Goal: Task Accomplishment & Management: Manage account settings

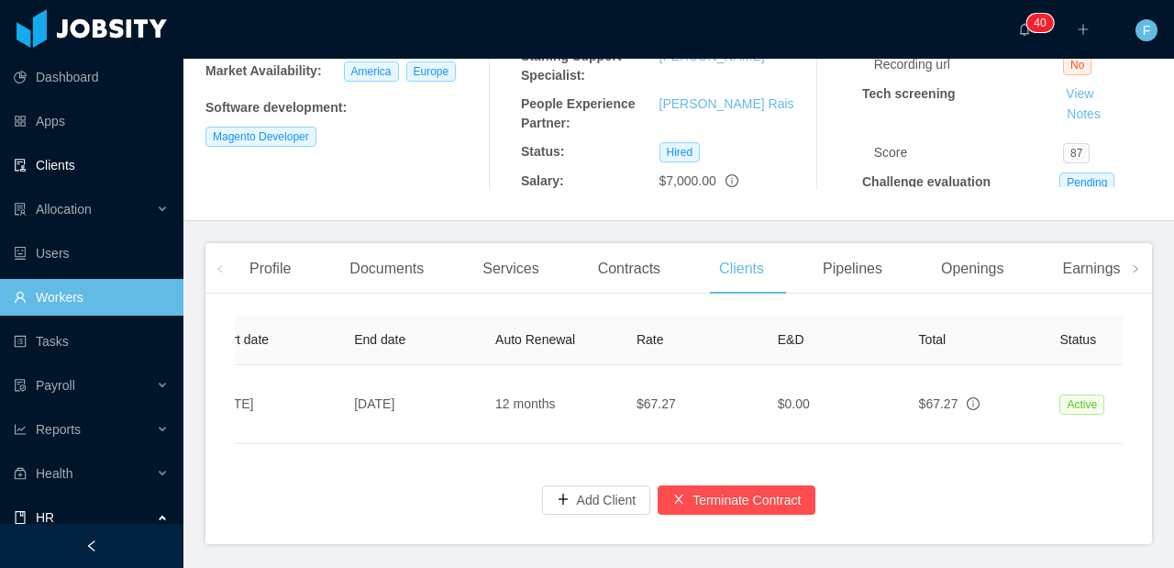
click at [75, 171] on link "Clients" at bounding box center [91, 165] width 155 height 37
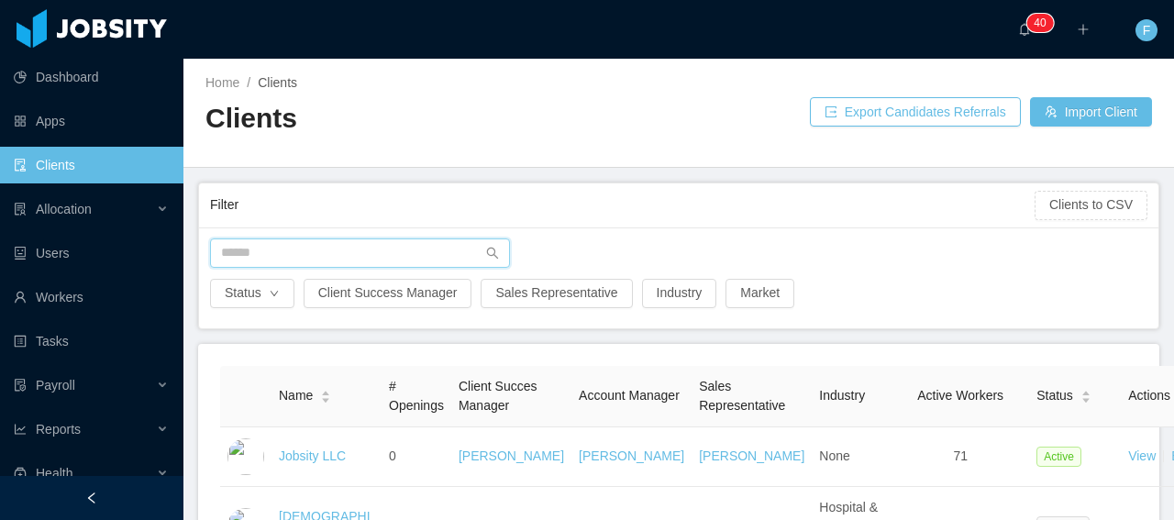
click at [304, 258] on input "text" at bounding box center [360, 252] width 300 height 29
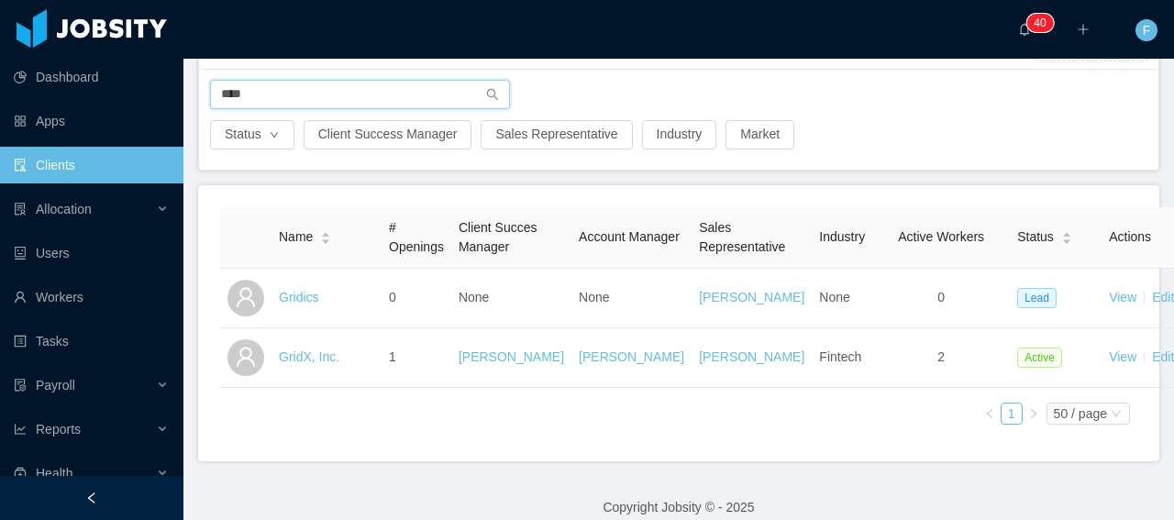
scroll to position [217, 0]
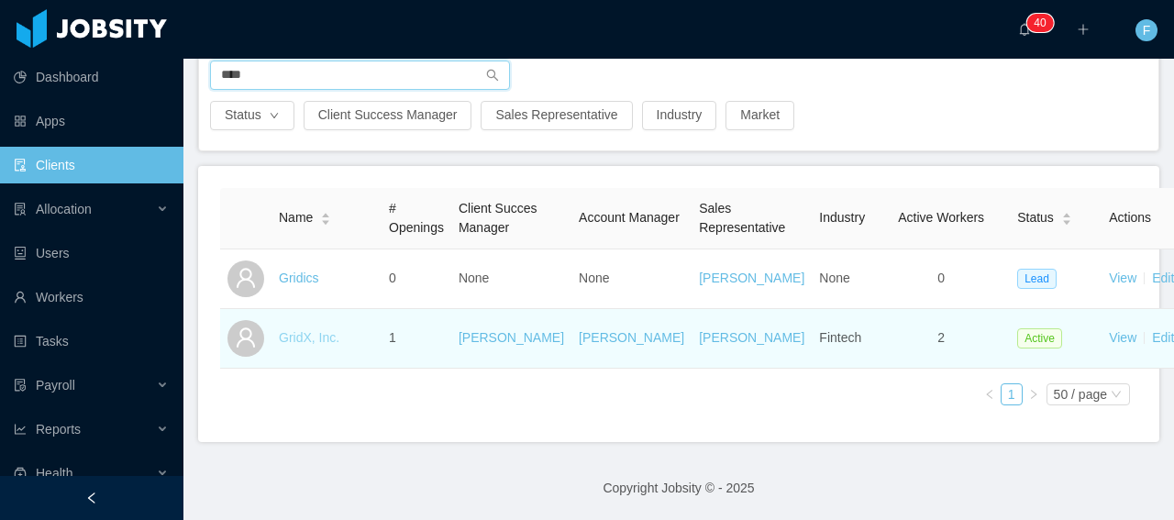
type input "****"
click at [317, 332] on link "GridX, Inc." at bounding box center [309, 337] width 61 height 15
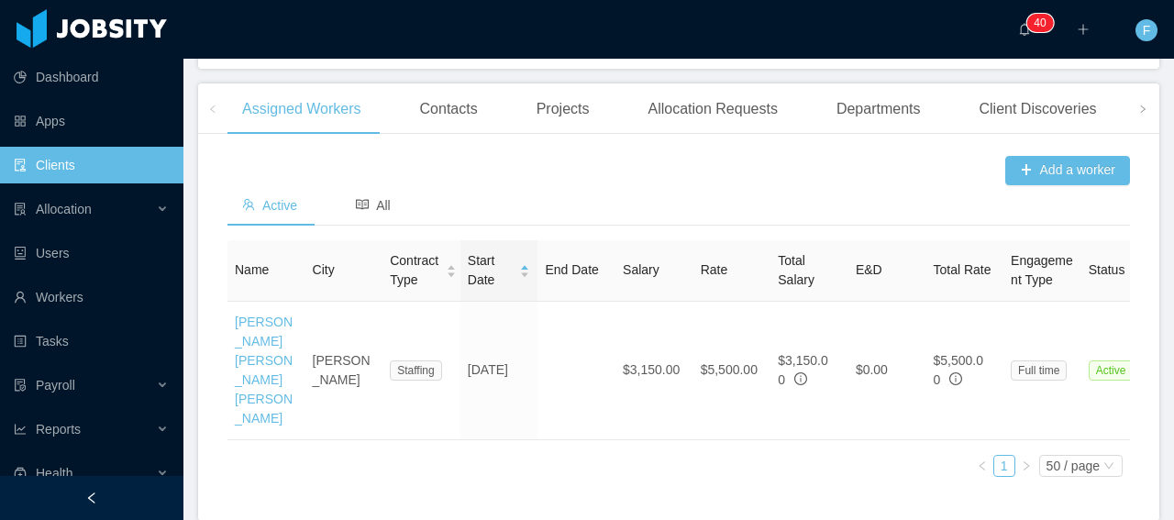
scroll to position [641, 0]
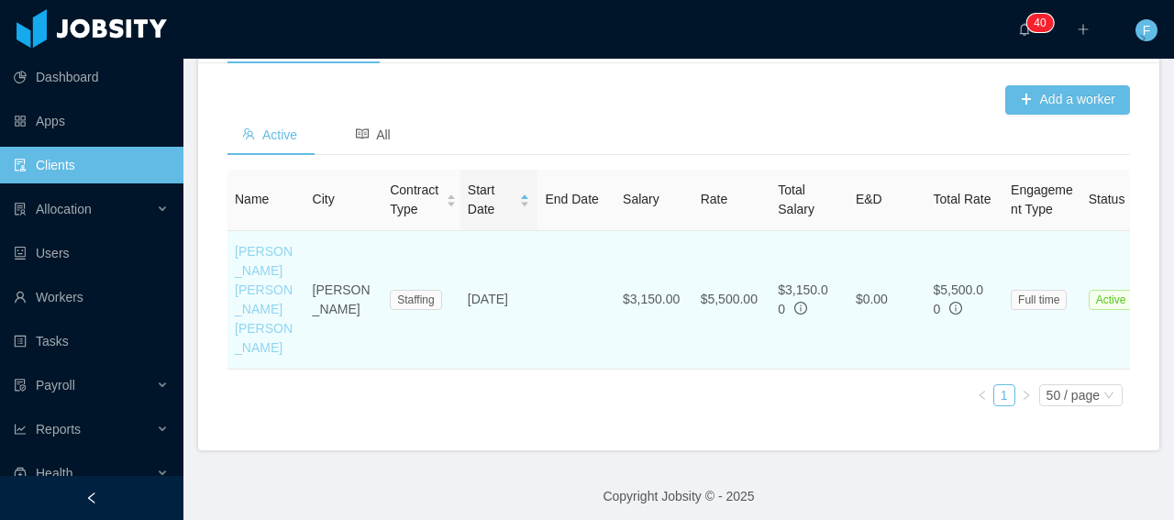
click at [255, 313] on link "[PERSON_NAME] [PERSON_NAME] [PERSON_NAME]" at bounding box center [264, 299] width 58 height 111
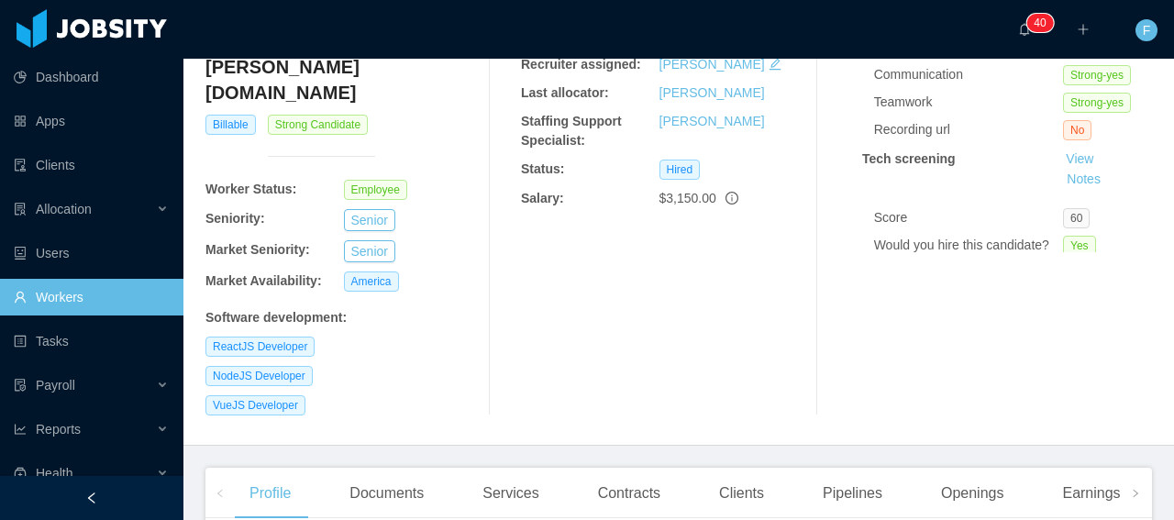
scroll to position [337, 0]
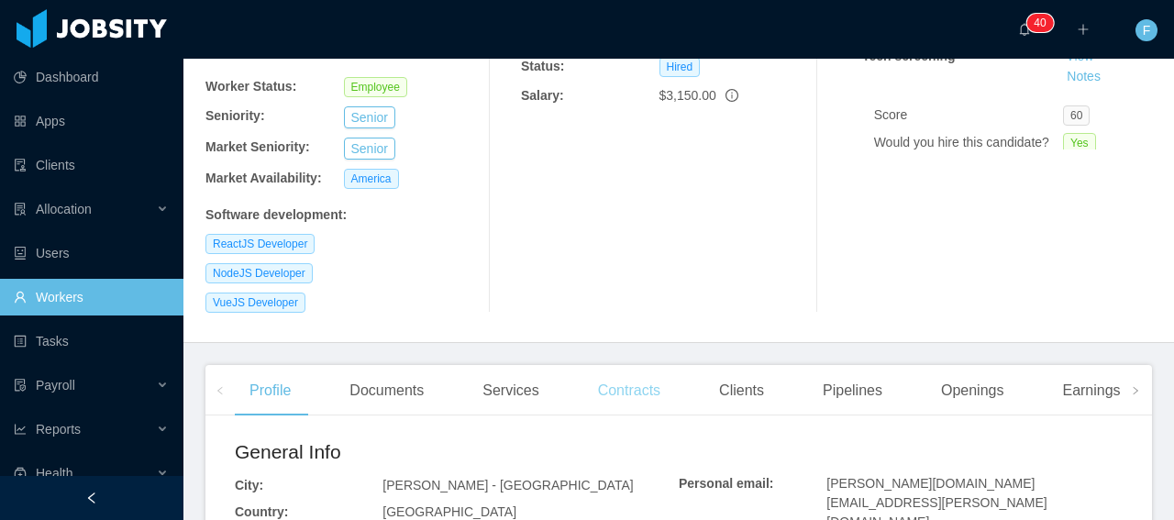
click at [633, 365] on div "Contracts" at bounding box center [629, 390] width 92 height 51
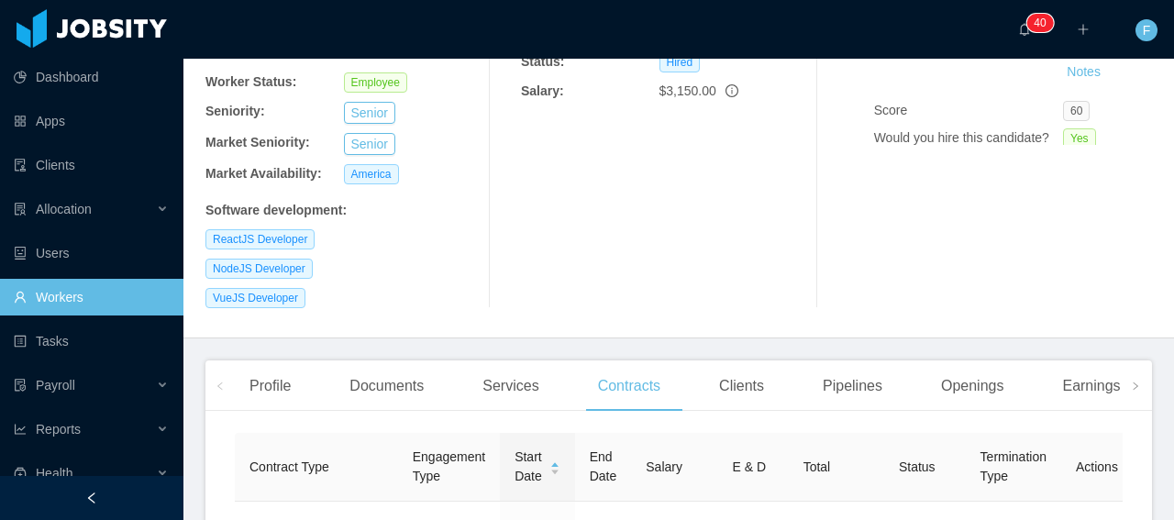
scroll to position [345, 0]
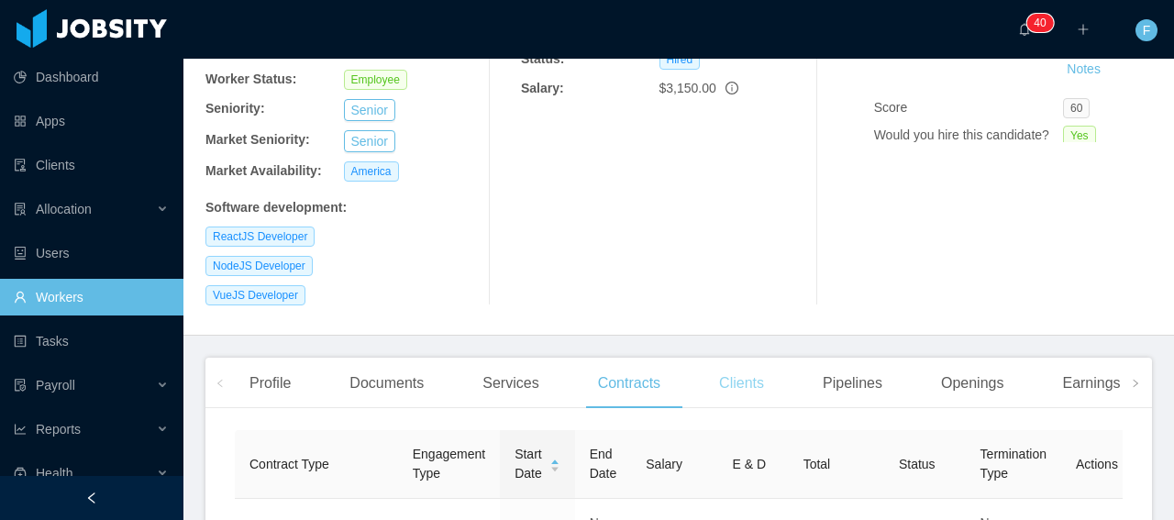
click at [759, 358] on div "Clients" at bounding box center [741, 383] width 74 height 51
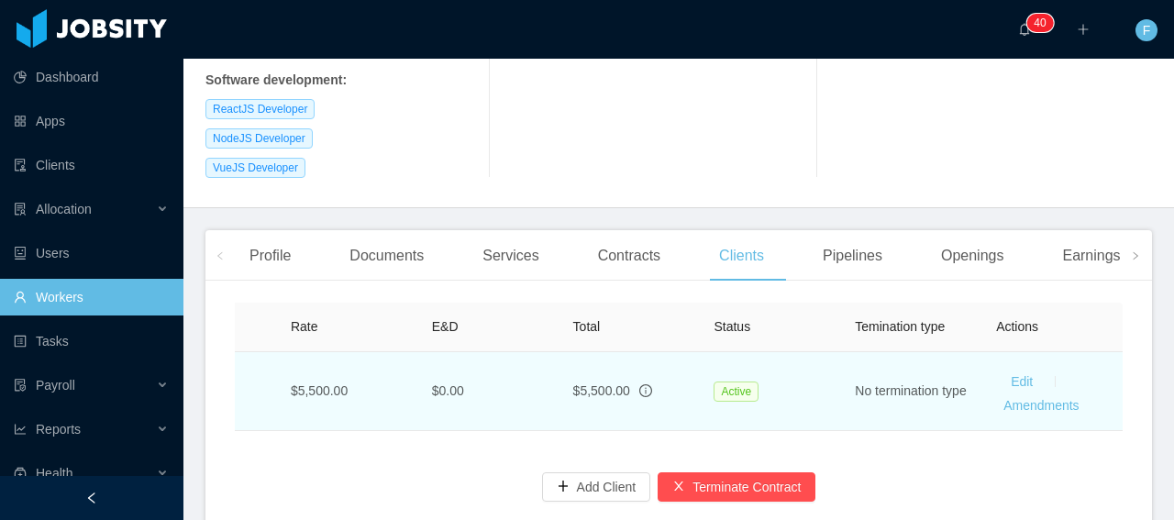
scroll to position [476, 0]
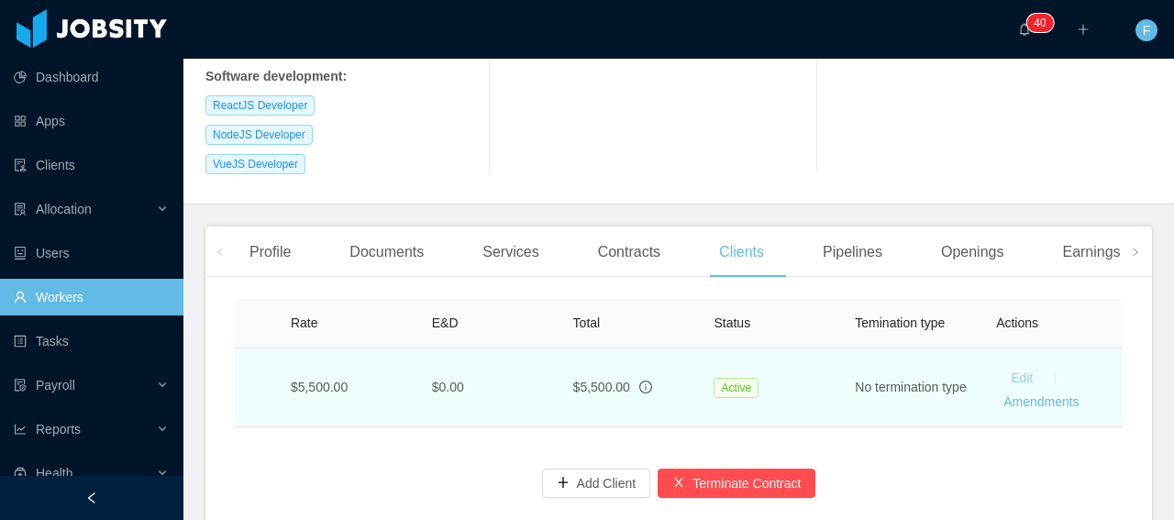
click at [1010, 370] on link "Edit" at bounding box center [1021, 377] width 22 height 15
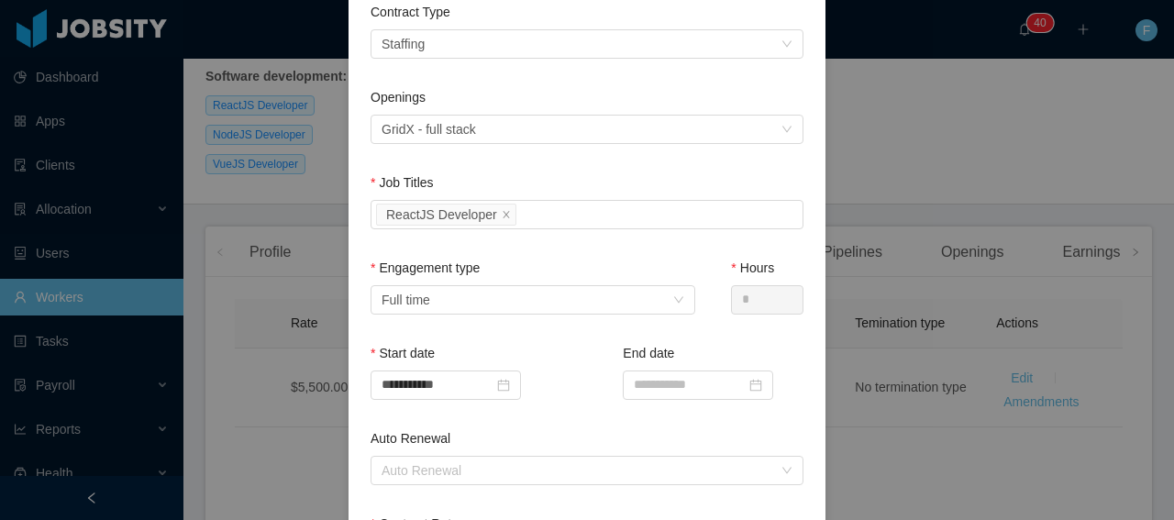
scroll to position [436, 0]
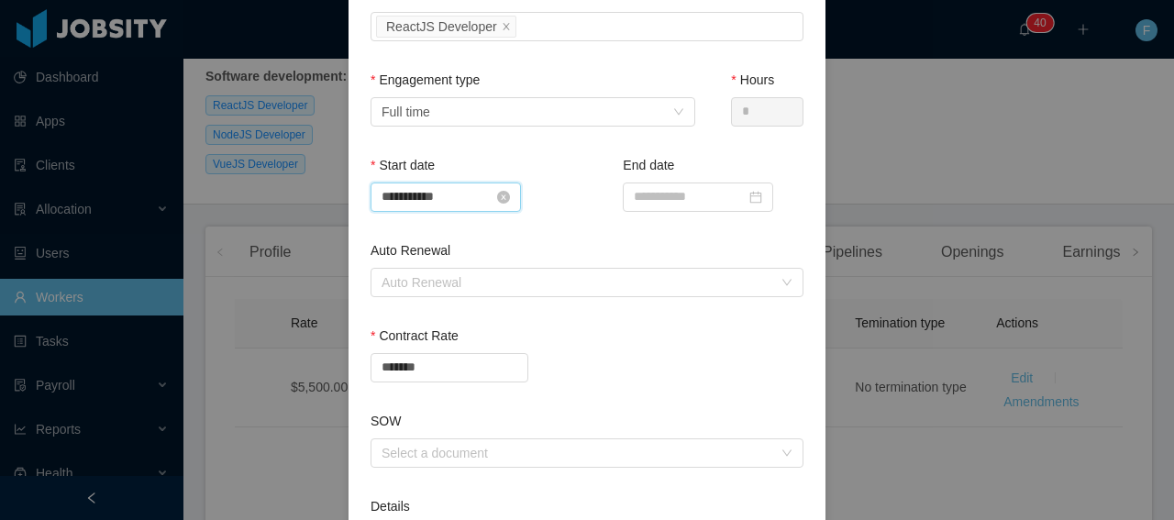
click at [405, 203] on input "**********" at bounding box center [445, 196] width 150 height 29
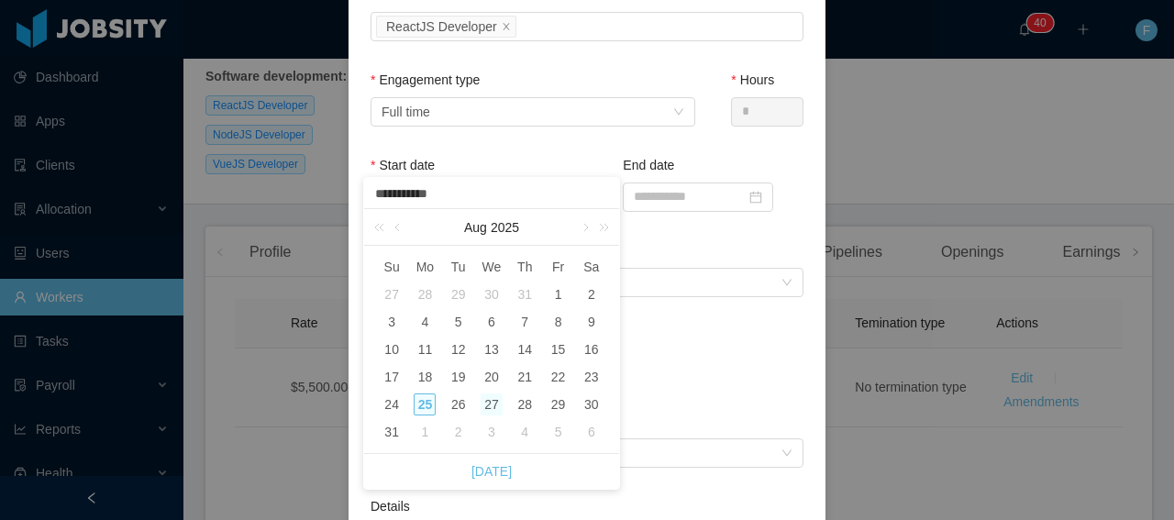
click at [500, 405] on div "27" at bounding box center [491, 404] width 22 height 22
type input "**********"
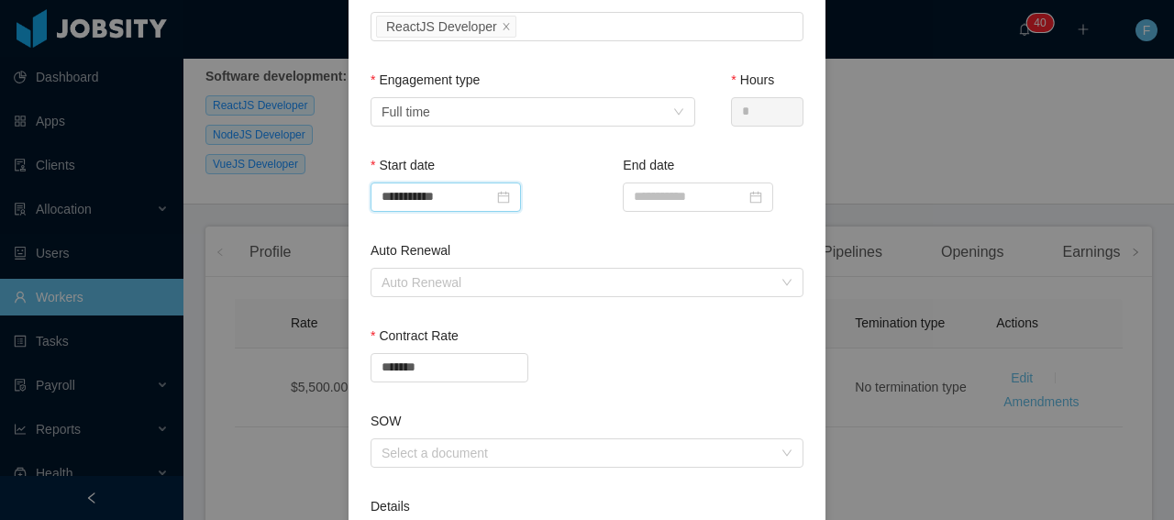
scroll to position [407, 0]
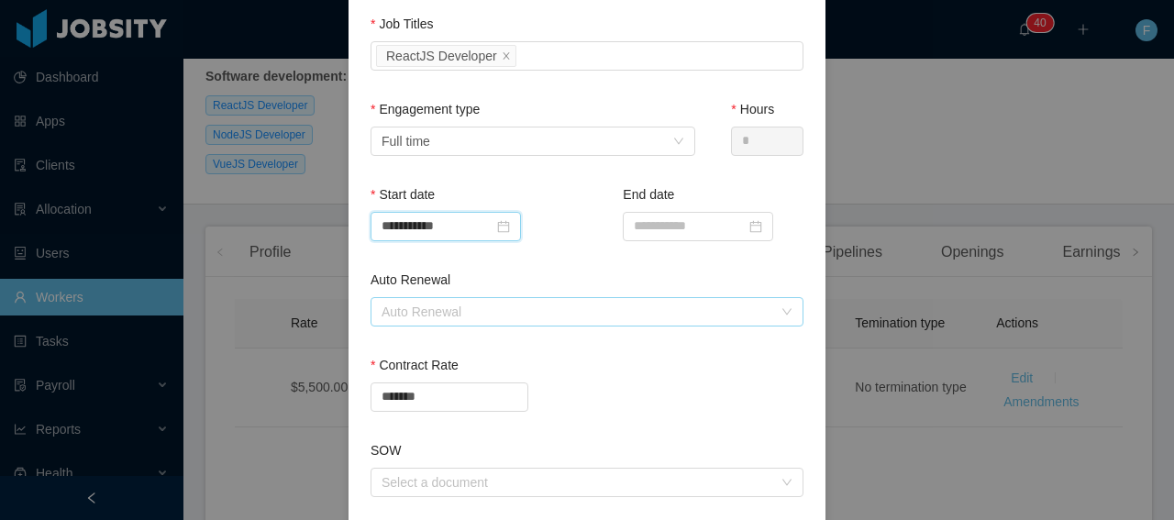
click at [631, 303] on div "Auto Renewal" at bounding box center [576, 312] width 391 height 18
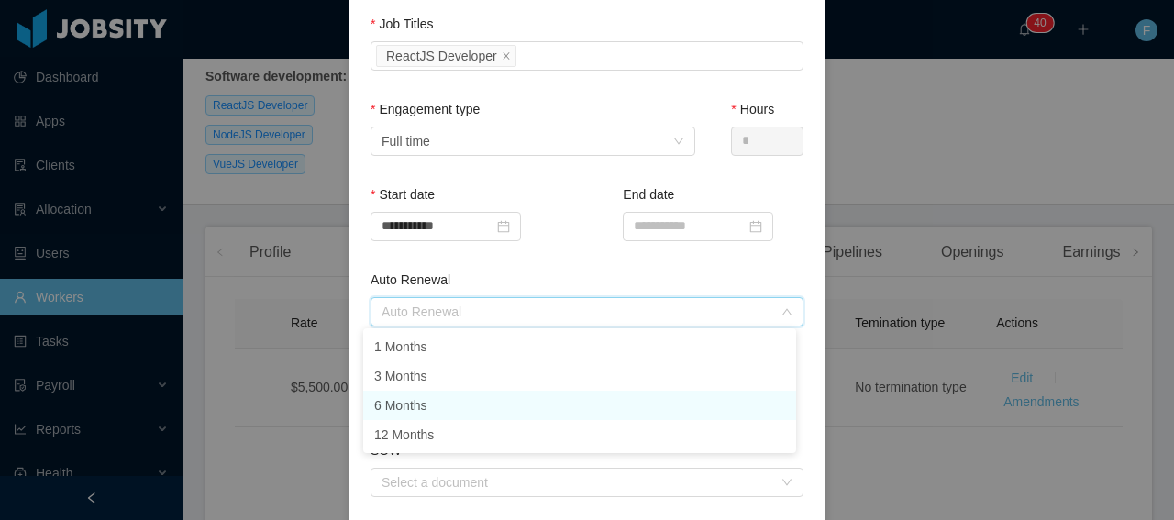
click at [539, 405] on li "6 Months" at bounding box center [579, 405] width 433 height 29
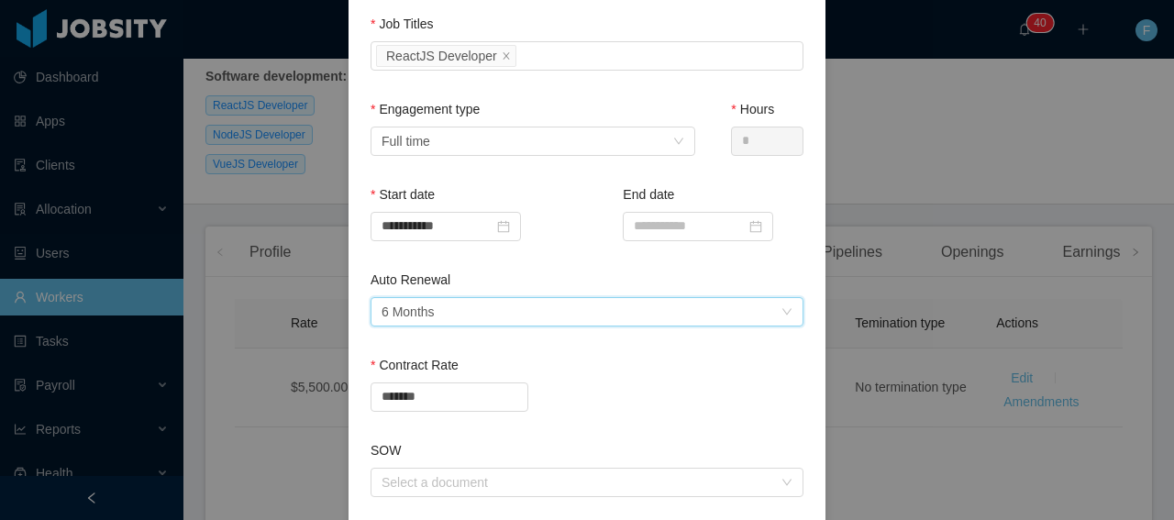
click at [568, 275] on div "Auto Renewal" at bounding box center [586, 283] width 433 height 27
click at [656, 228] on input at bounding box center [698, 226] width 150 height 29
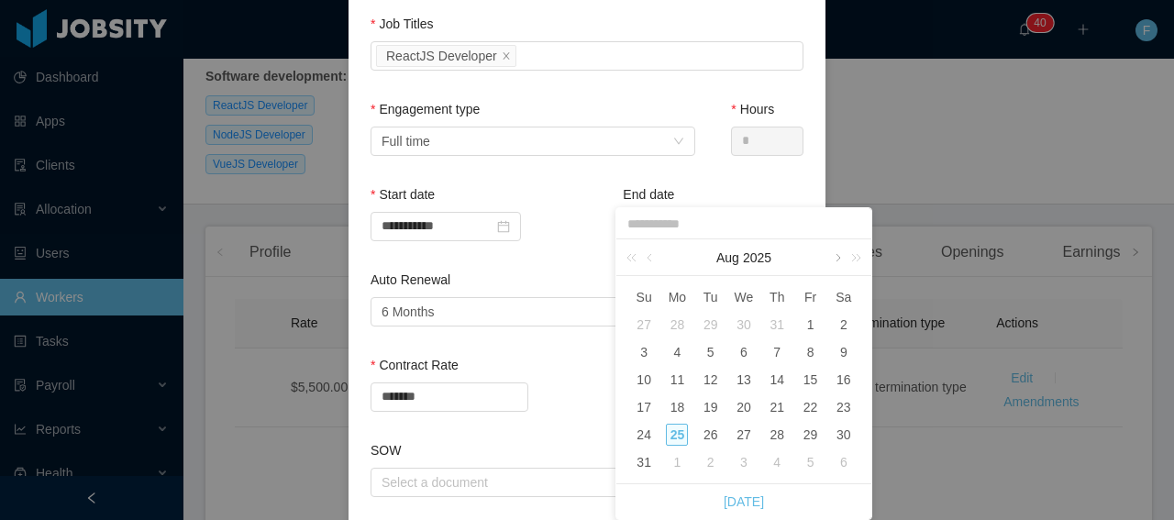
click at [833, 259] on link at bounding box center [836, 257] width 17 height 37
click at [842, 260] on link at bounding box center [853, 257] width 24 height 37
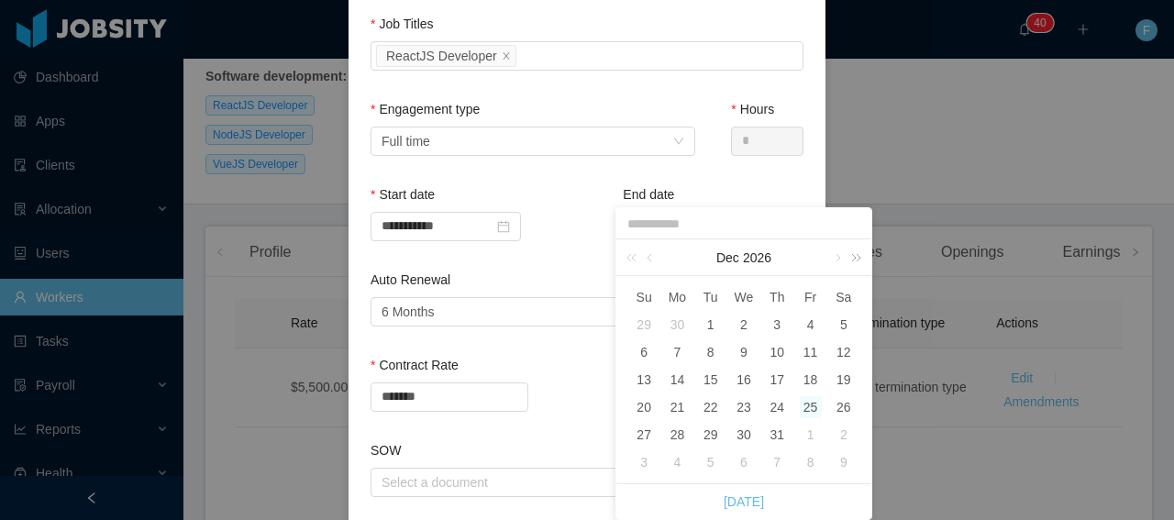
click at [842, 260] on link at bounding box center [853, 257] width 24 height 37
click at [623, 259] on link at bounding box center [635, 257] width 24 height 37
click at [624, 259] on link at bounding box center [635, 257] width 24 height 37
click at [649, 261] on link at bounding box center [651, 257] width 17 height 37
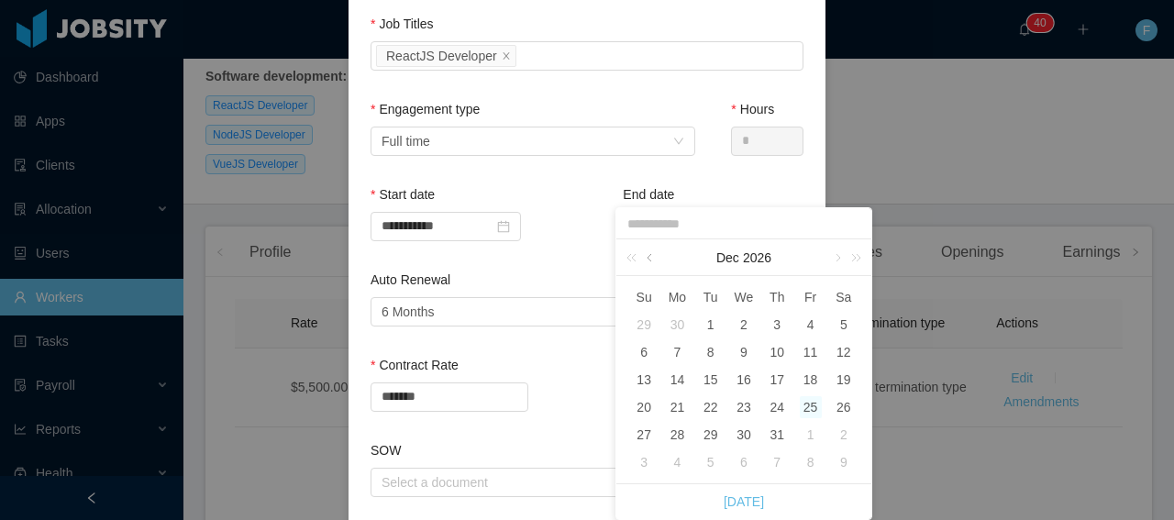
click at [649, 261] on link at bounding box center [651, 257] width 17 height 37
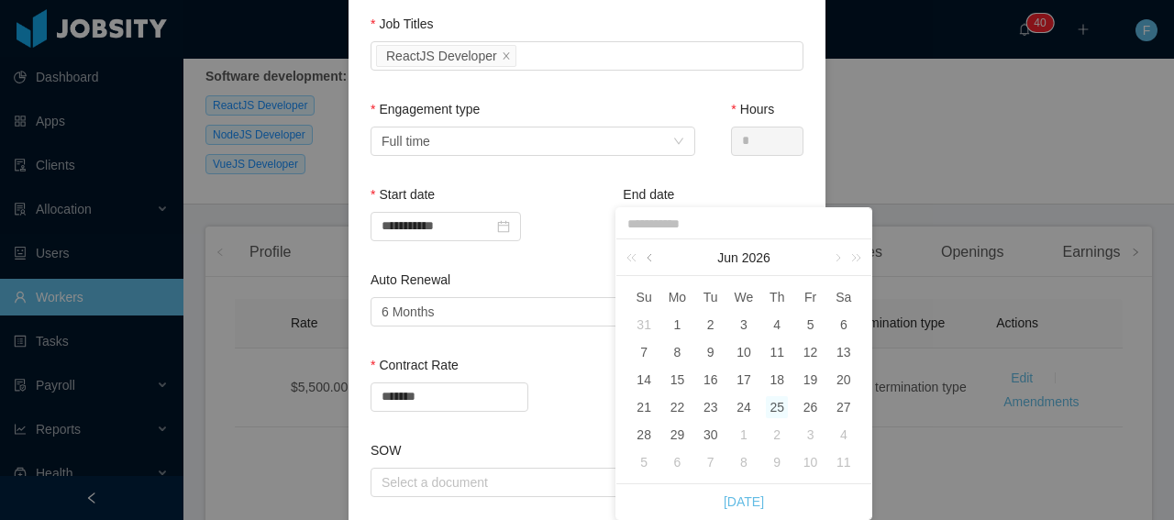
click at [649, 261] on link at bounding box center [651, 257] width 17 height 37
click at [649, 260] on link at bounding box center [651, 257] width 17 height 37
click at [649, 261] on link at bounding box center [651, 257] width 17 height 37
click at [849, 405] on div "28" at bounding box center [844, 407] width 22 height 22
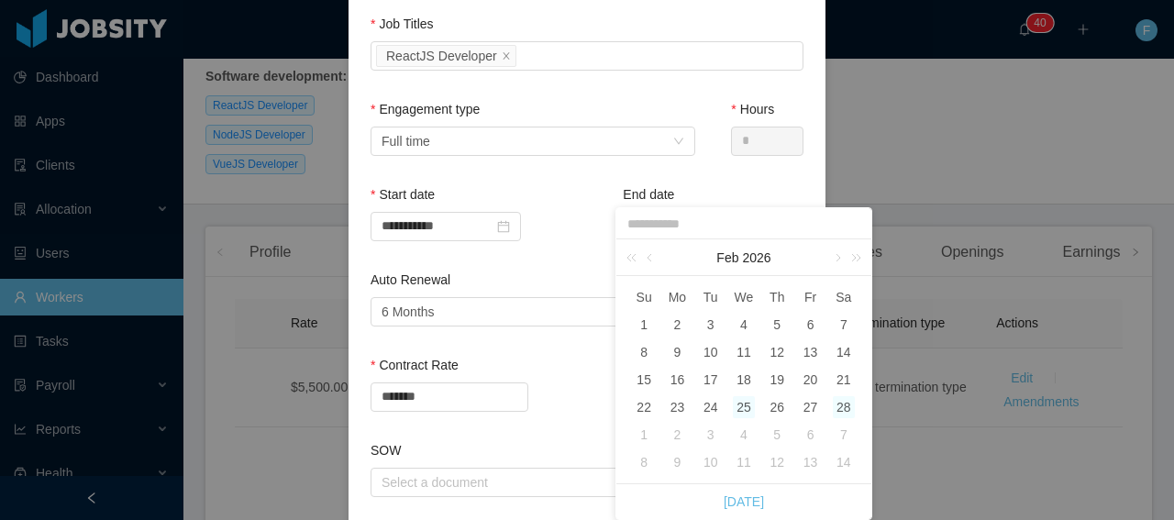
type input "**********"
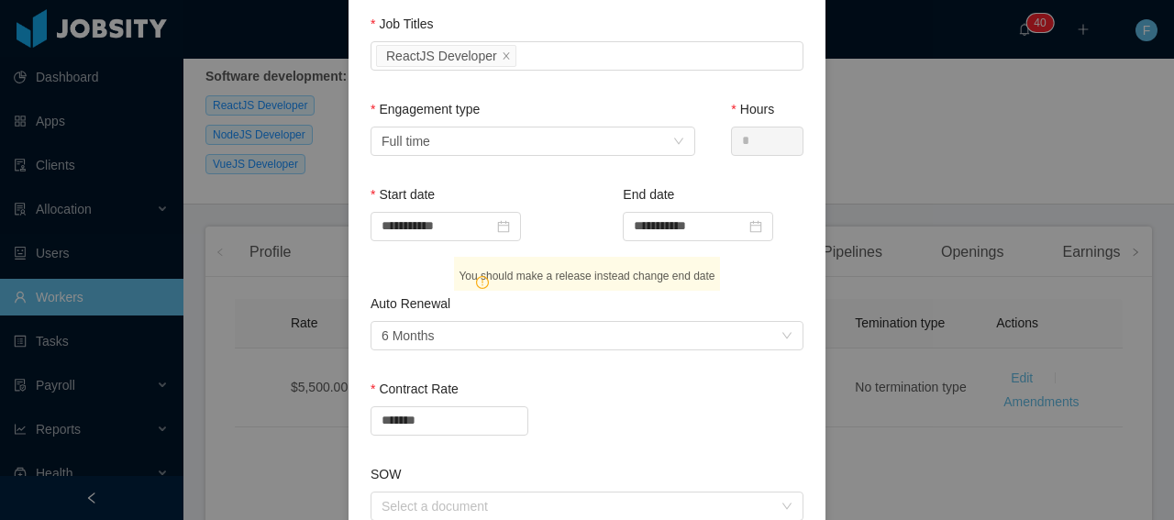
click at [571, 221] on div "**********" at bounding box center [586, 227] width 433 height 85
click at [530, 341] on div "Auto Renewal 6 Months" at bounding box center [580, 336] width 399 height 28
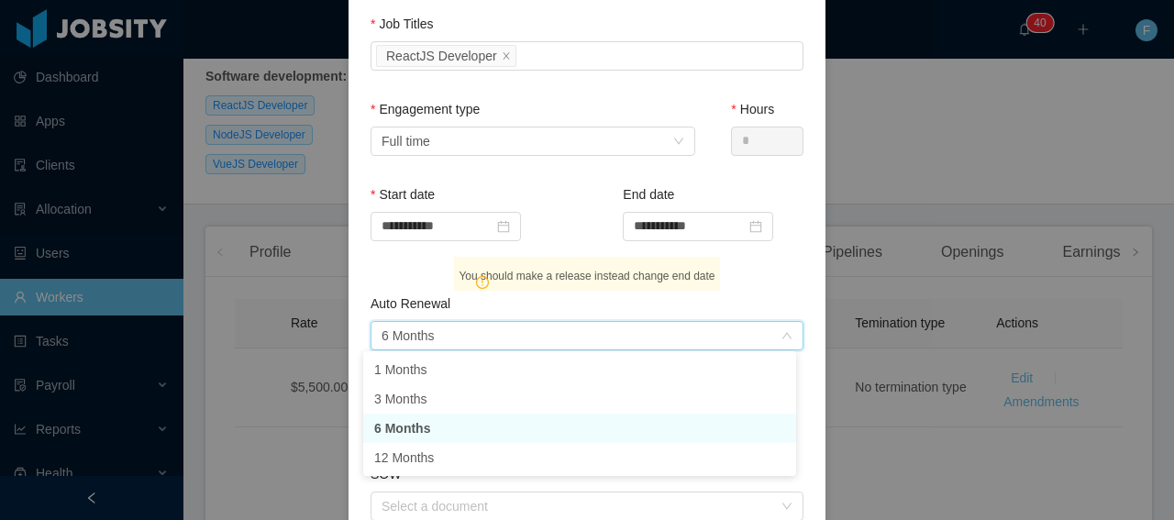
click at [437, 426] on li "6 Months" at bounding box center [579, 428] width 433 height 29
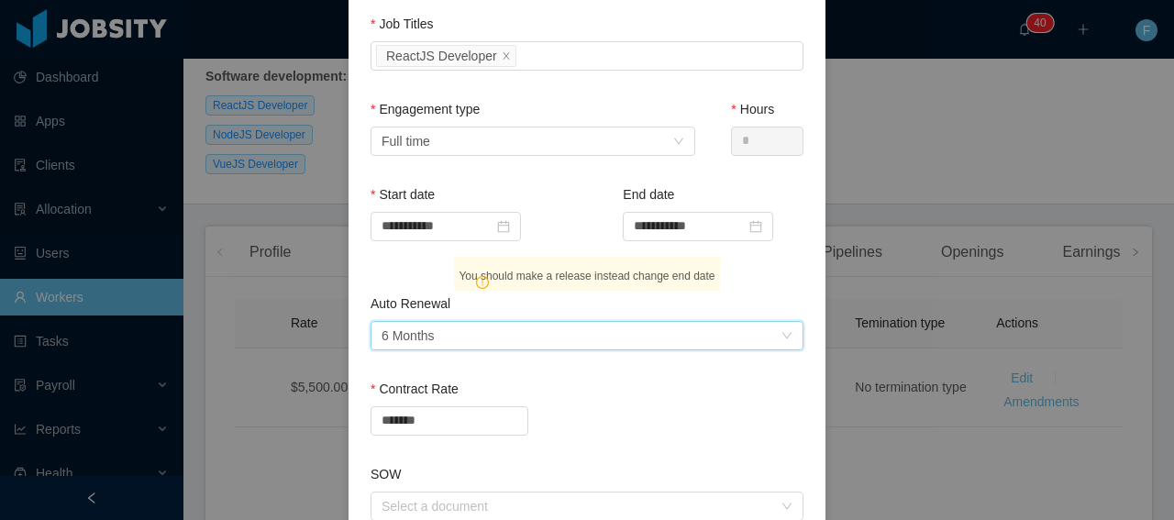
click at [513, 298] on div "Auto Renewal" at bounding box center [586, 307] width 433 height 27
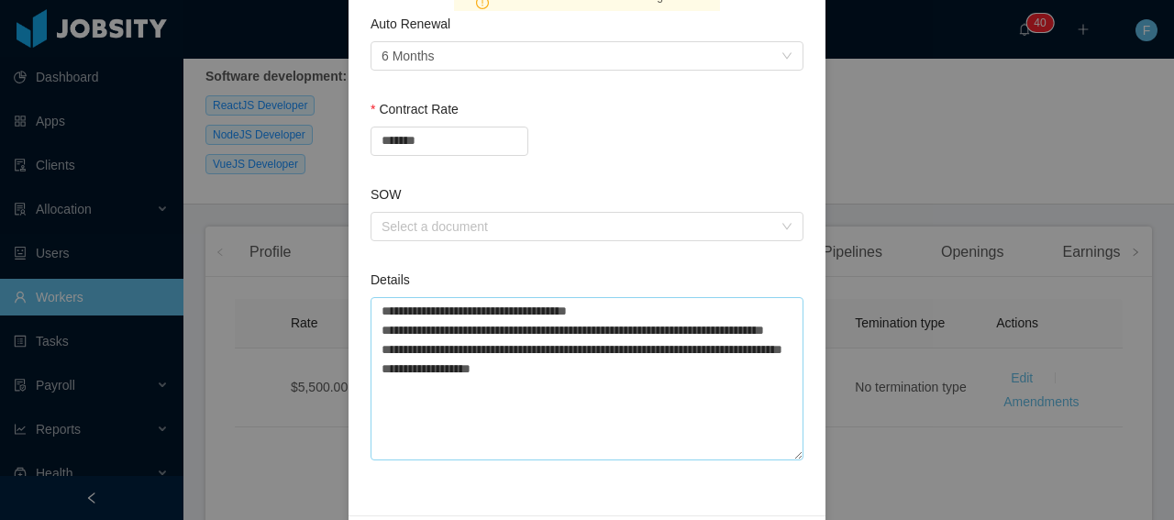
scroll to position [751, 0]
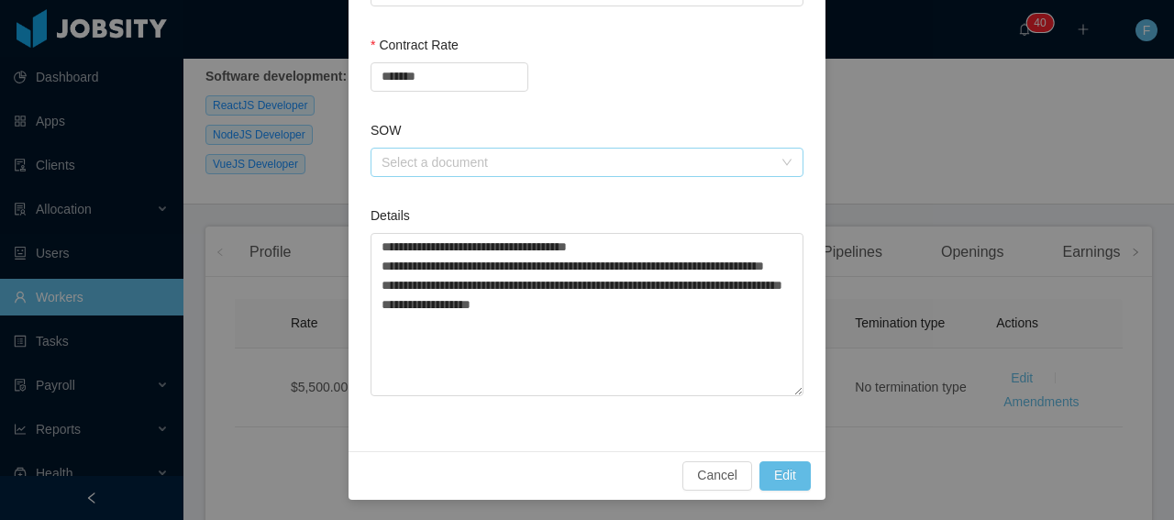
click at [586, 163] on div "Select a document" at bounding box center [576, 162] width 391 height 18
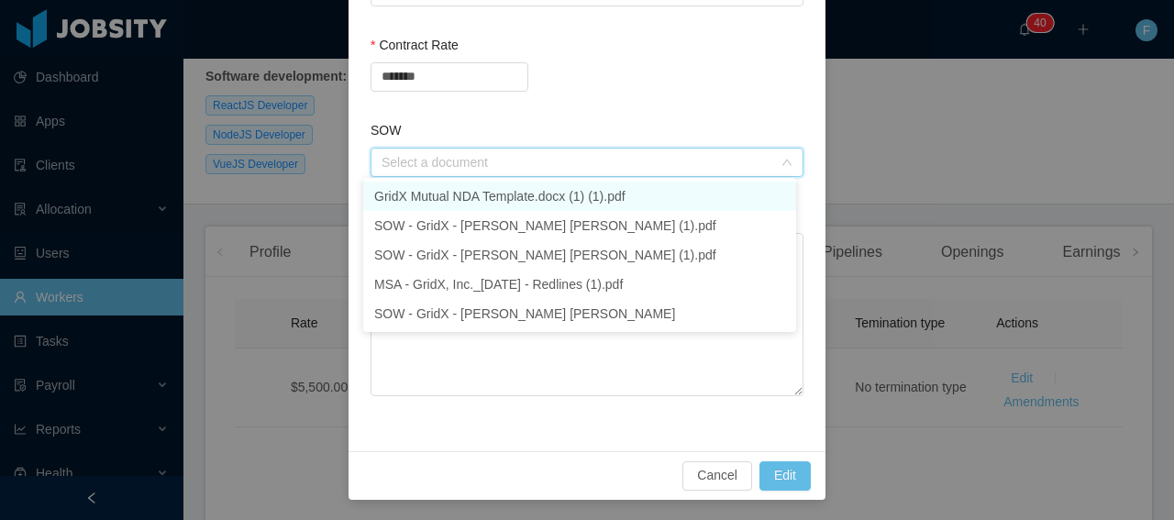
click at [603, 109] on div "Contract Rate *******" at bounding box center [586, 78] width 433 height 85
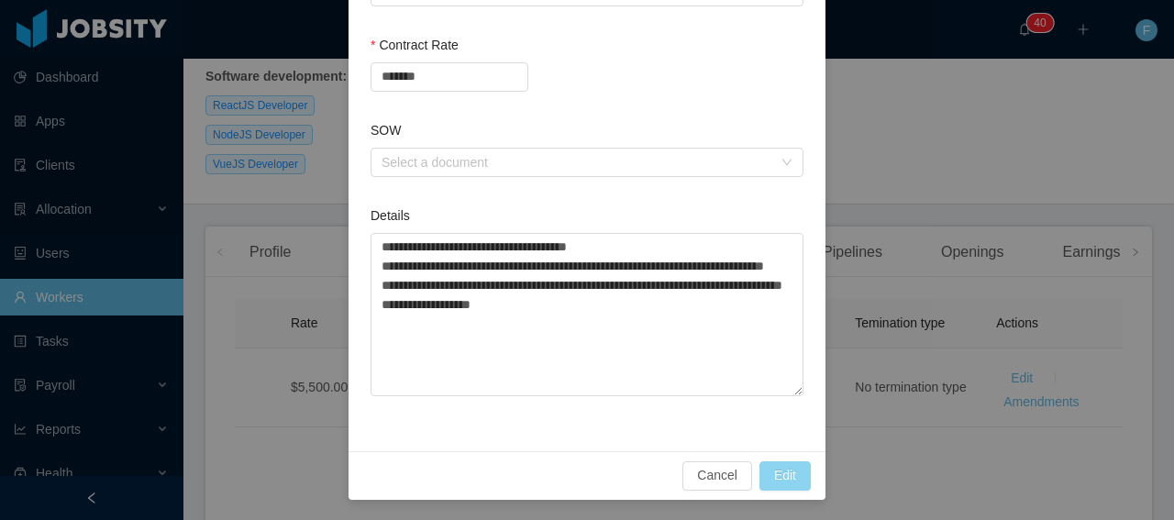
click at [781, 474] on button "Edit" at bounding box center [784, 475] width 51 height 29
type input "**********"
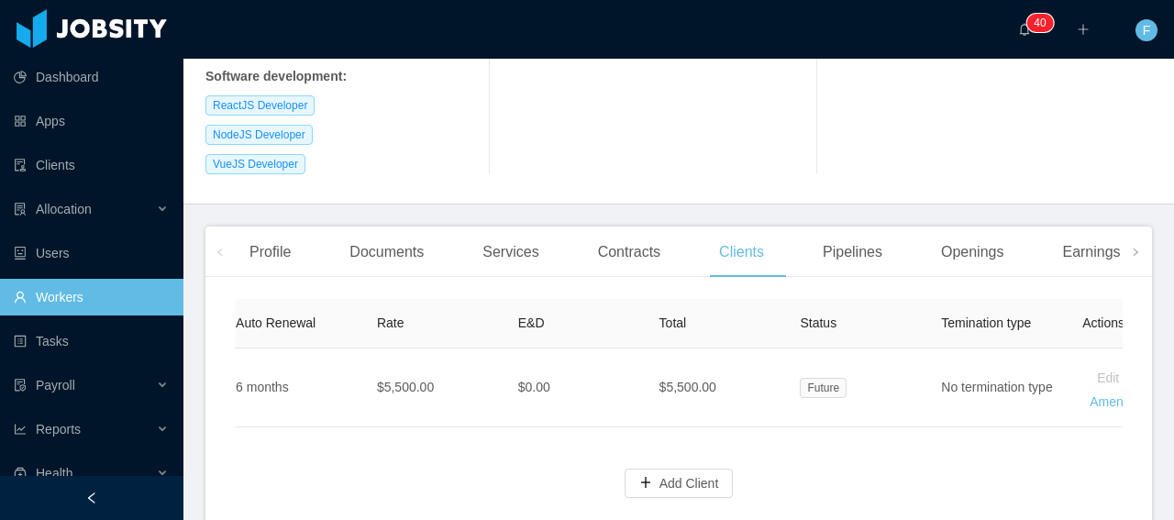
scroll to position [0, 960]
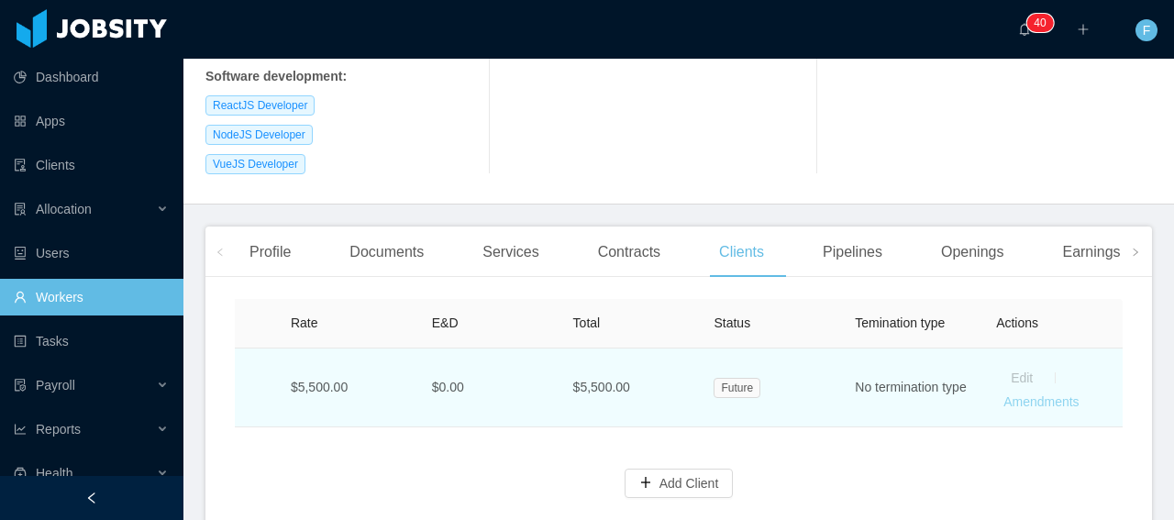
click at [1020, 394] on link "Amendments" at bounding box center [1040, 401] width 75 height 15
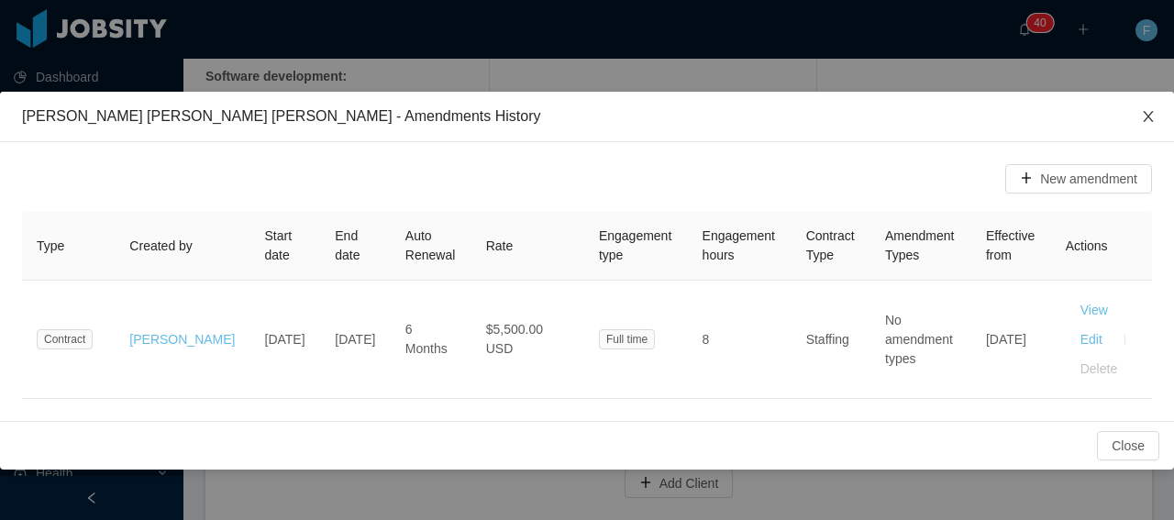
click at [1158, 116] on span "Close" at bounding box center [1147, 117] width 51 height 51
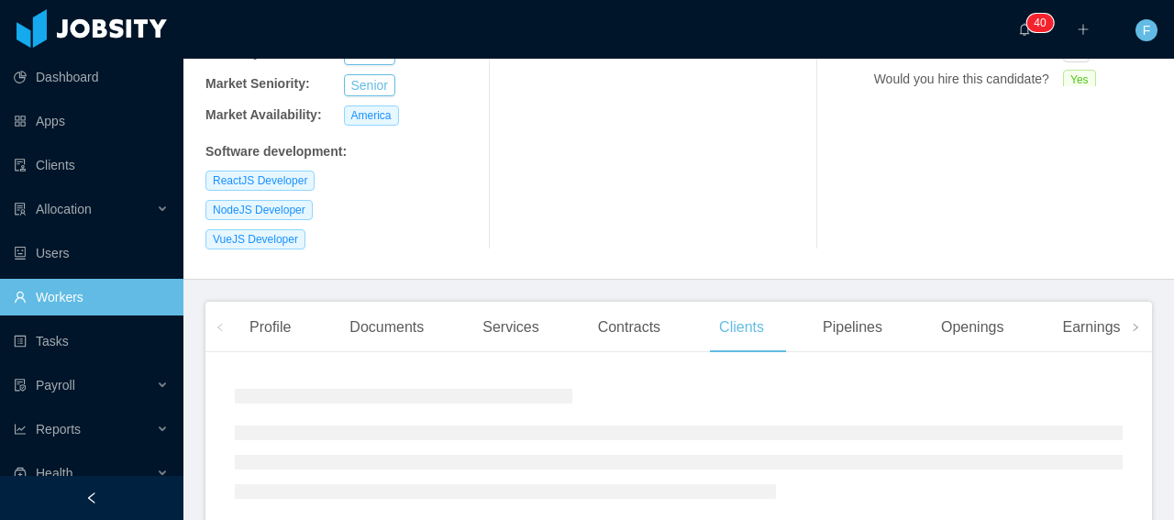
scroll to position [476, 0]
